Goal: Task Accomplishment & Management: Use online tool/utility

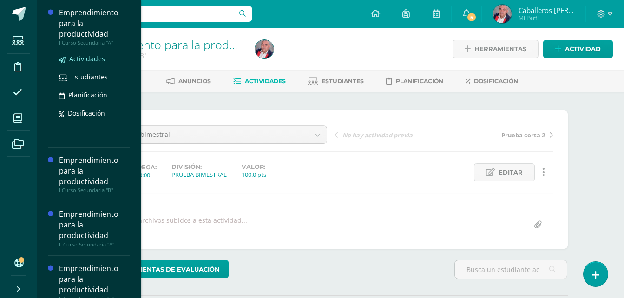
click at [84, 57] on span "Actividades" at bounding box center [87, 58] width 36 height 9
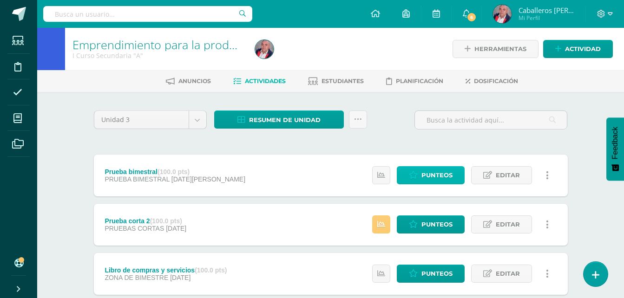
click at [424, 172] on span "Punteos" at bounding box center [436, 175] width 31 height 17
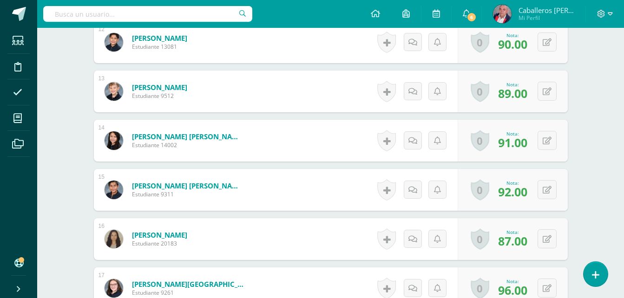
scroll to position [841, 0]
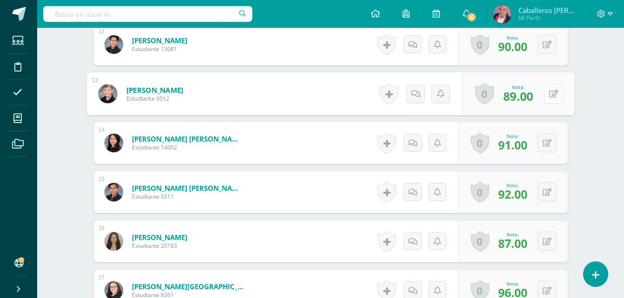
click at [545, 91] on button at bounding box center [554, 94] width 20 height 20
type input "90"
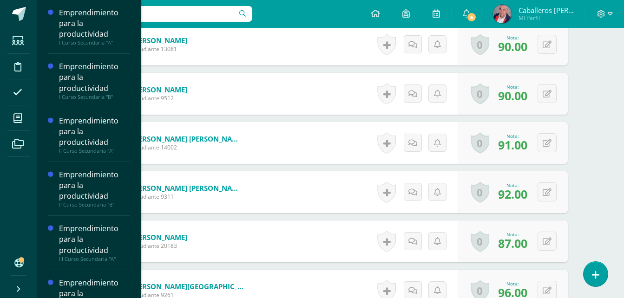
click at [93, 286] on div "Emprendimiento para la productividad" at bounding box center [94, 294] width 71 height 32
